Goal: Transaction & Acquisition: Purchase product/service

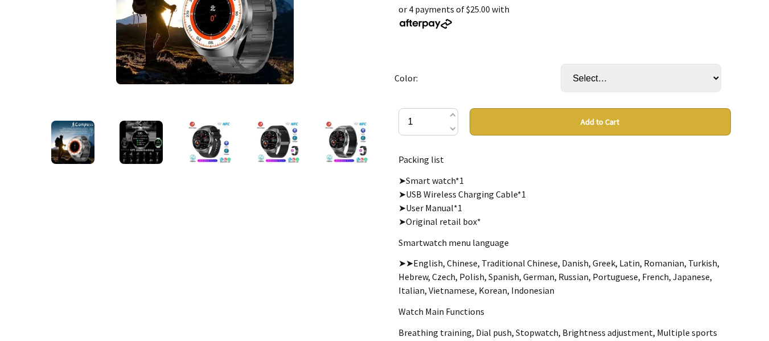
scroll to position [284, 0]
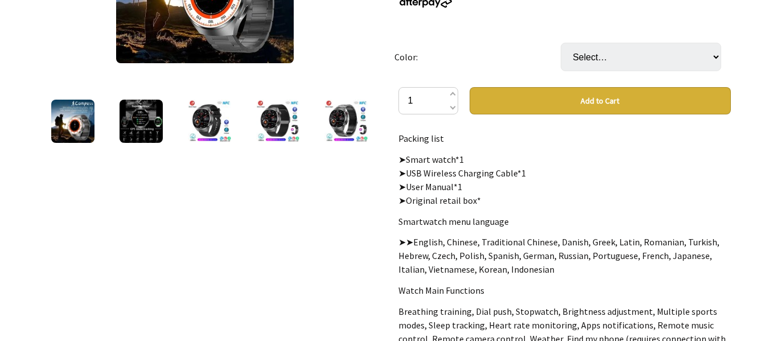
click at [76, 129] on img at bounding box center [72, 121] width 43 height 43
click at [141, 129] on img at bounding box center [140, 121] width 43 height 43
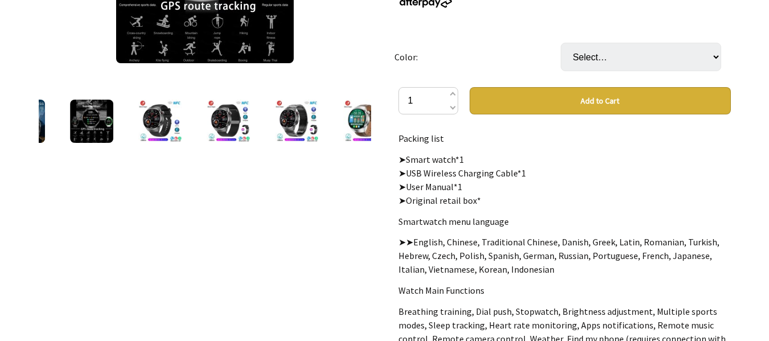
click at [160, 127] on img at bounding box center [159, 121] width 43 height 43
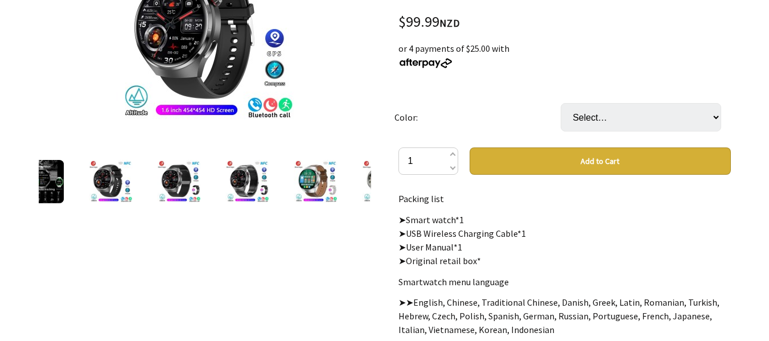
scroll to position [171, 0]
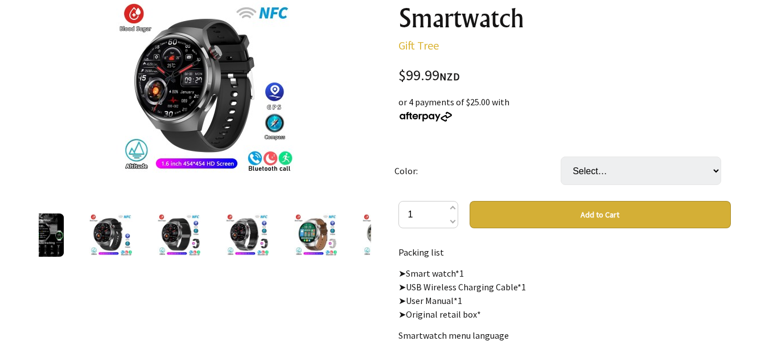
click at [178, 237] on img at bounding box center [178, 234] width 43 height 43
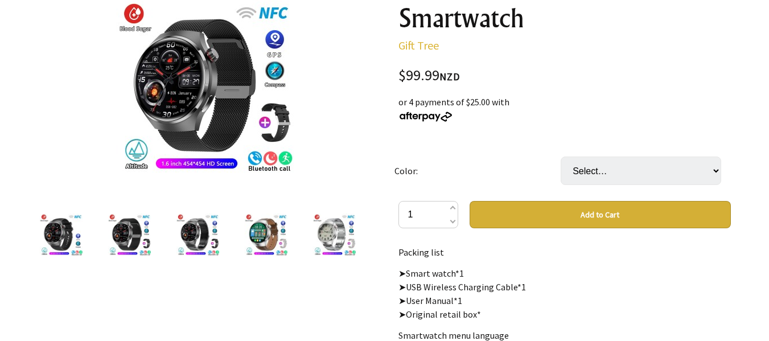
click at [262, 234] on img at bounding box center [265, 234] width 43 height 43
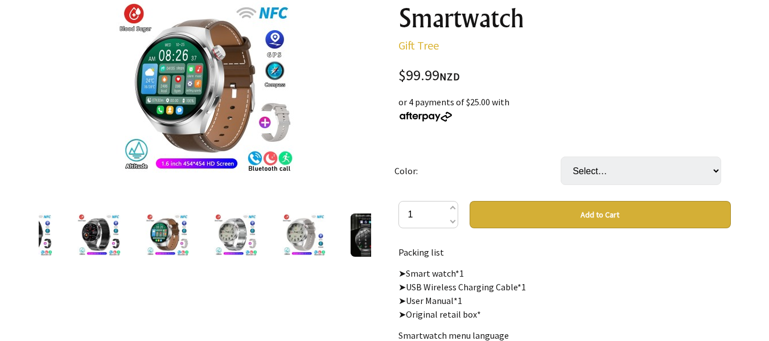
click at [296, 238] on img at bounding box center [303, 234] width 43 height 43
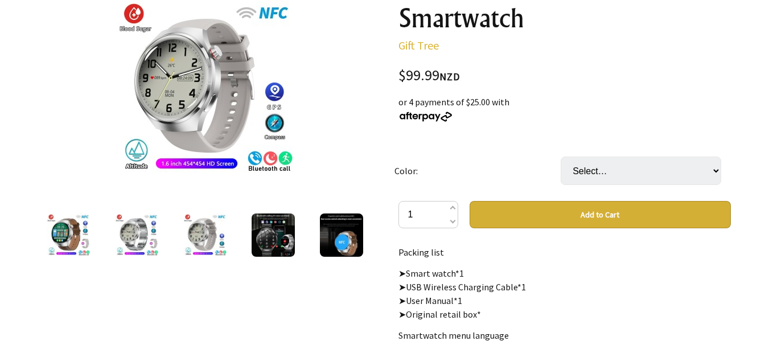
click at [338, 240] on img at bounding box center [341, 234] width 43 height 43
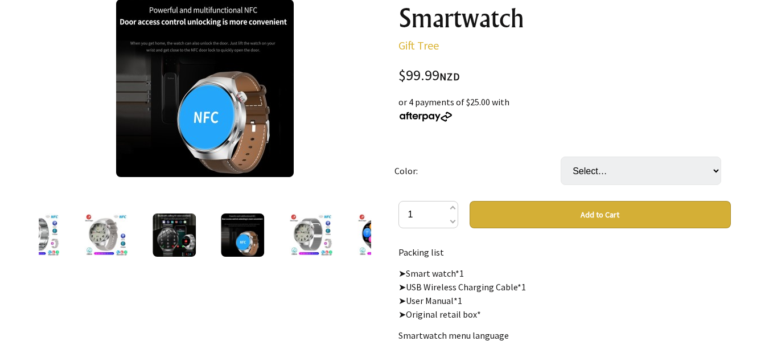
click at [320, 234] on img at bounding box center [310, 234] width 43 height 43
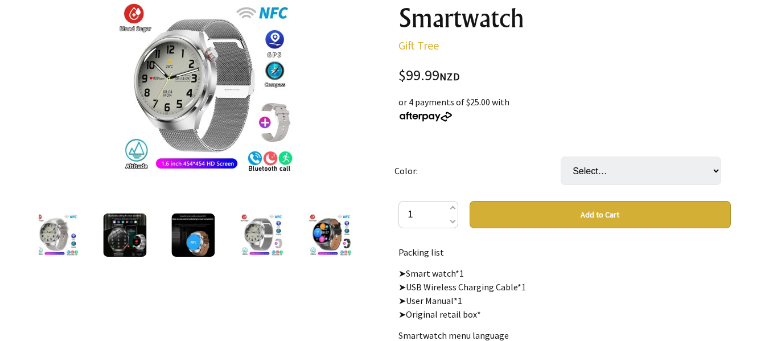
click at [333, 236] on img at bounding box center [329, 234] width 43 height 43
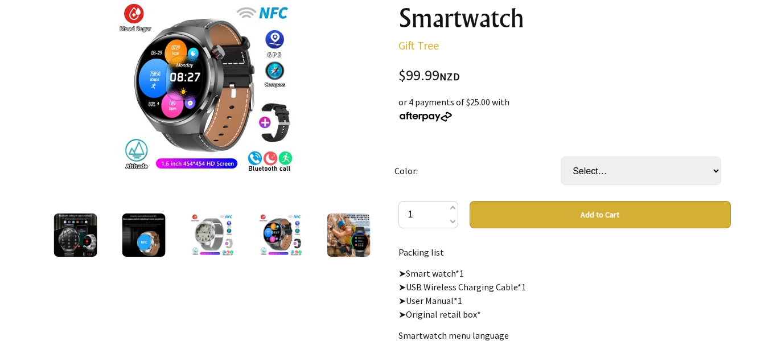
click at [336, 236] on img at bounding box center [348, 234] width 43 height 43
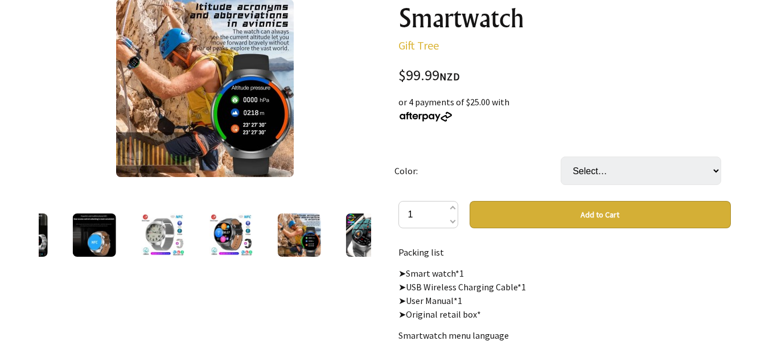
click at [343, 235] on div at bounding box center [367, 235] width 68 height 48
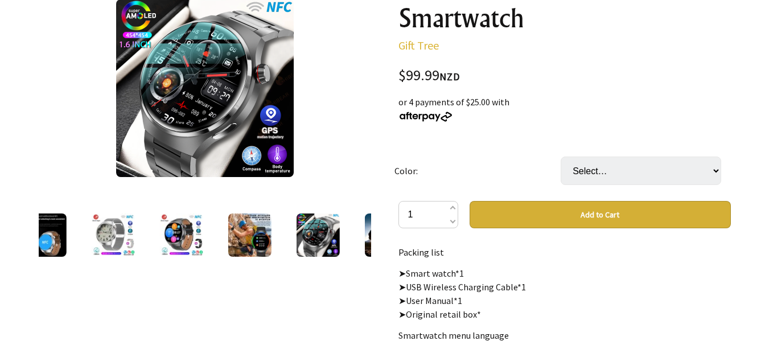
click at [362, 239] on div at bounding box center [386, 235] width 68 height 48
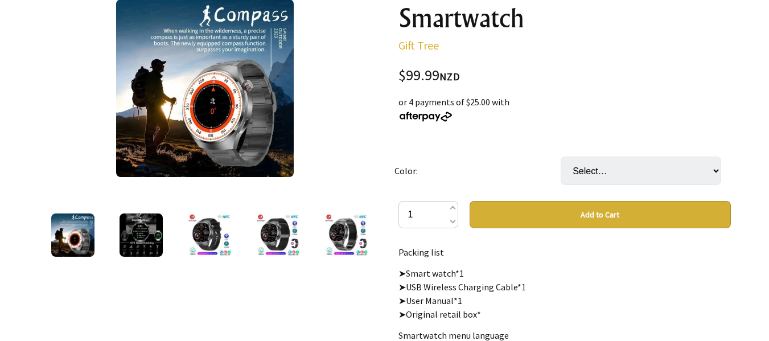
click at [352, 238] on img at bounding box center [345, 234] width 43 height 43
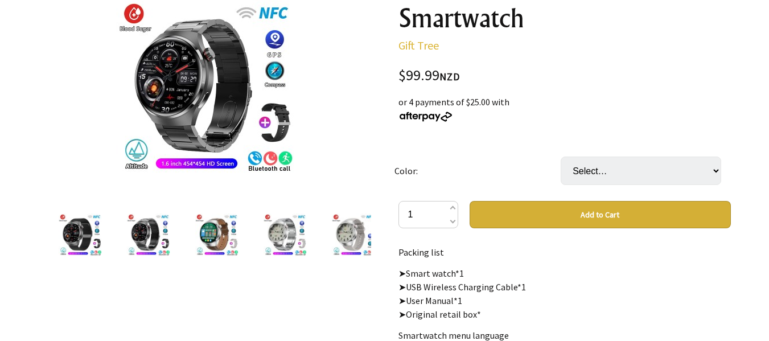
click at [352, 238] on img at bounding box center [352, 234] width 43 height 43
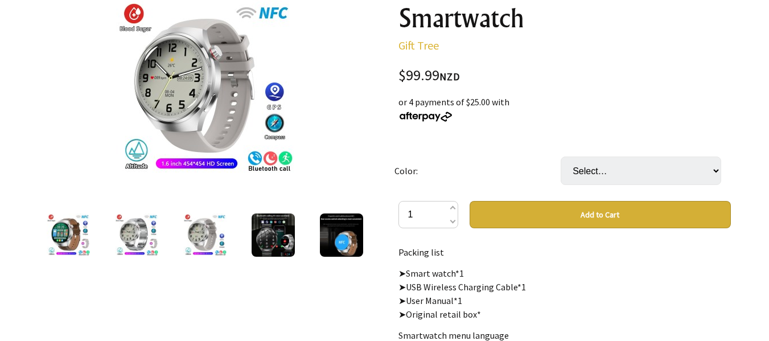
click at [352, 238] on img at bounding box center [341, 234] width 43 height 43
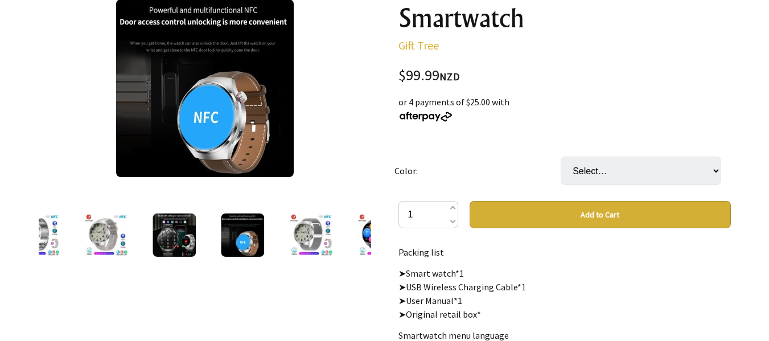
click at [352, 238] on div at bounding box center [379, 235] width 68 height 48
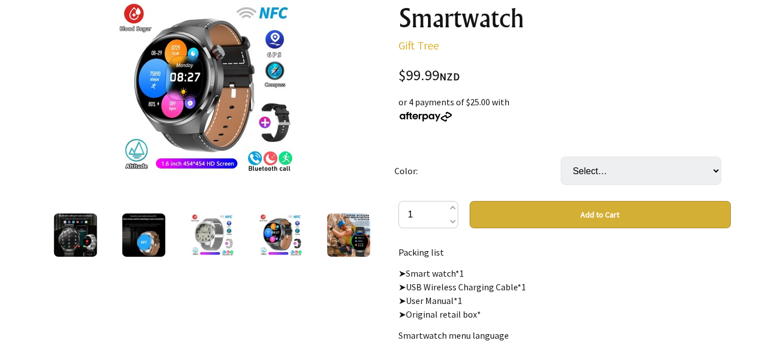
click at [352, 238] on img at bounding box center [348, 234] width 43 height 43
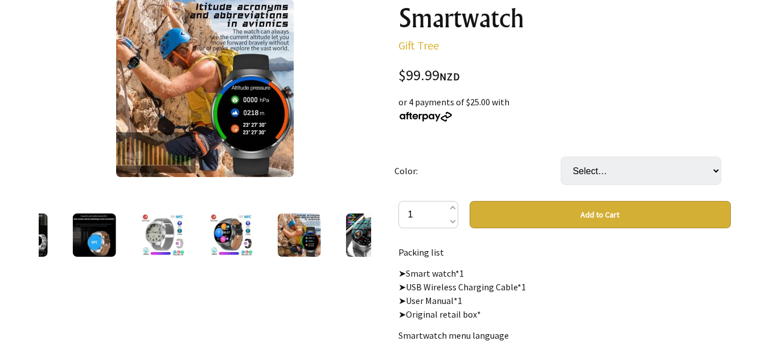
click at [352, 238] on img at bounding box center [366, 234] width 43 height 43
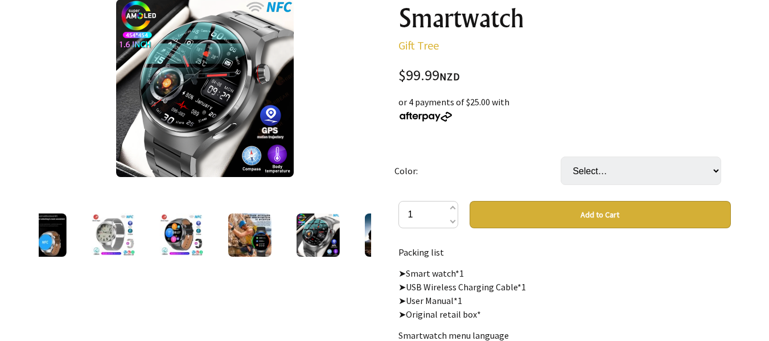
click at [343, 238] on div at bounding box center [176, 235] width 332 height 48
click at [715, 171] on select "Select… Black silicone belt Silver silicone band Black mesh belt Silver mesh be…" at bounding box center [640, 170] width 160 height 28
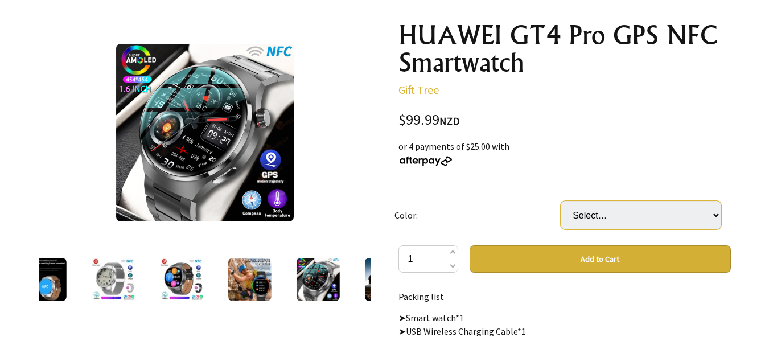
scroll to position [0, 0]
